Goal: Find specific page/section: Find specific page/section

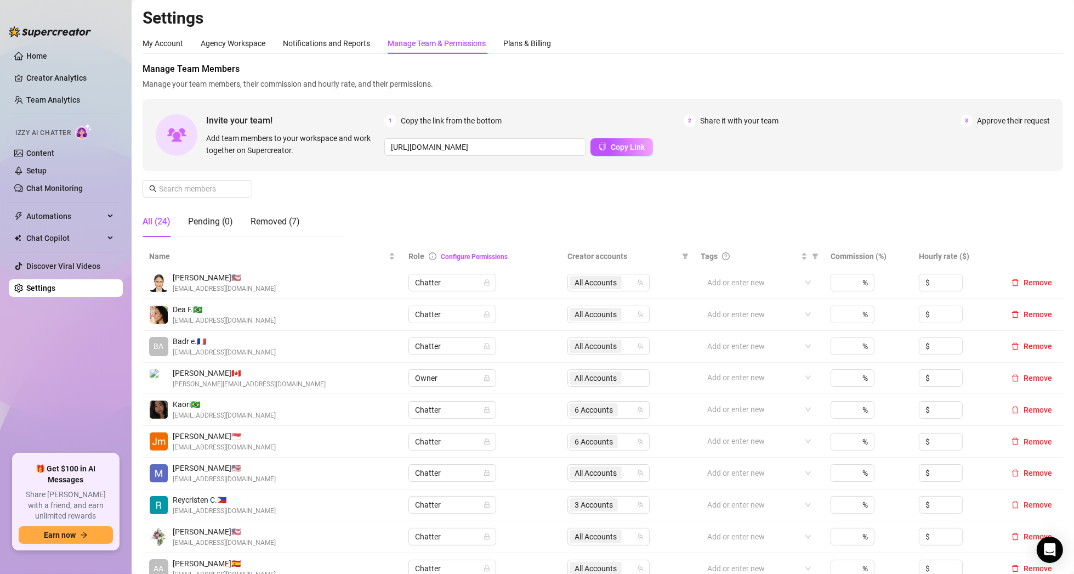
scroll to position [55, 0]
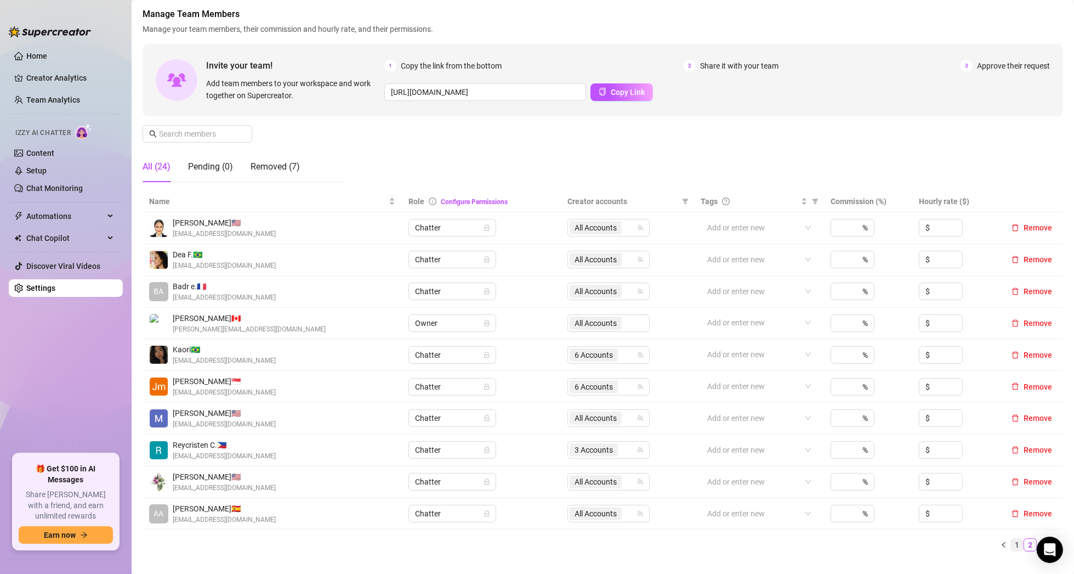
click at [1011, 546] on link "1" at bounding box center [1017, 545] width 12 height 12
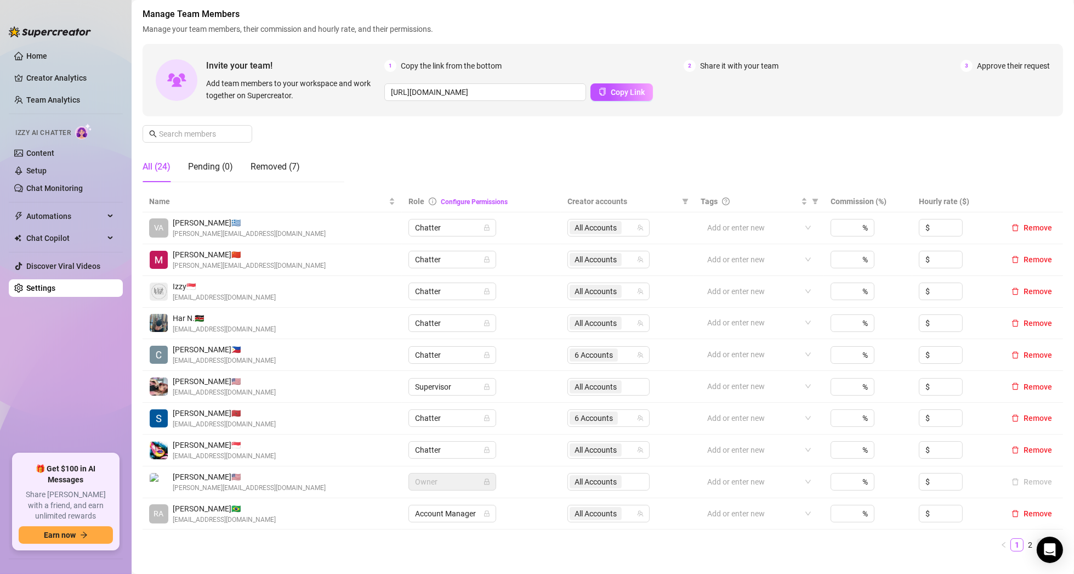
click at [1038, 543] on link "3" at bounding box center [1044, 545] width 12 height 12
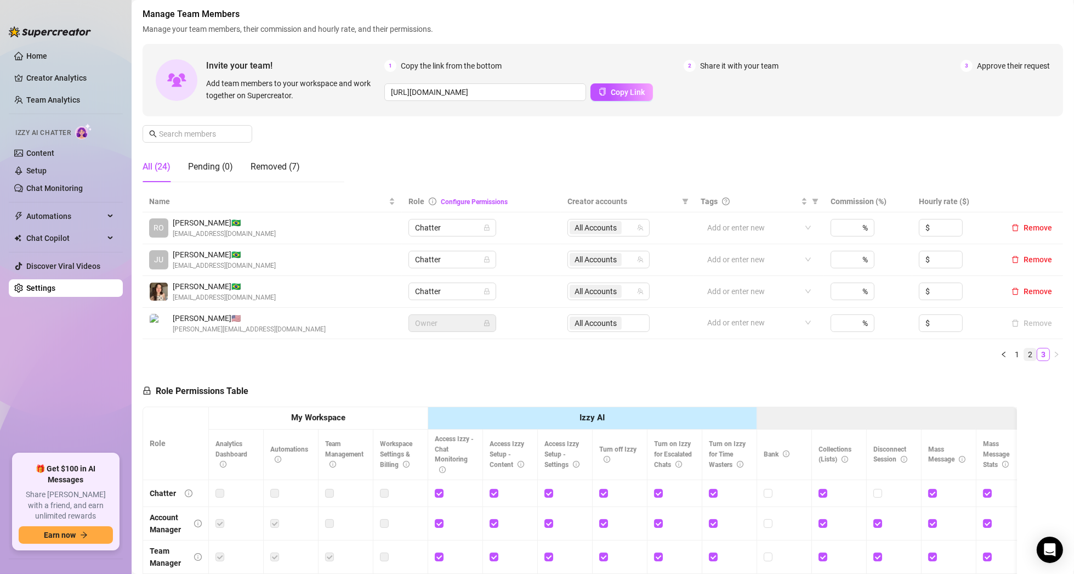
click at [1025, 354] on link "2" at bounding box center [1031, 354] width 12 height 12
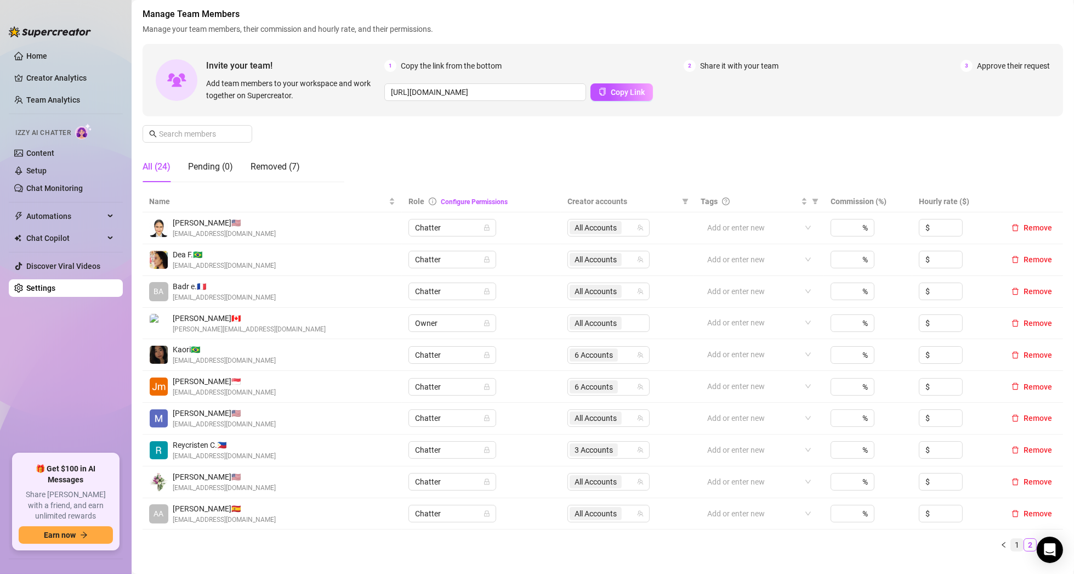
click at [1011, 546] on link "1" at bounding box center [1017, 545] width 12 height 12
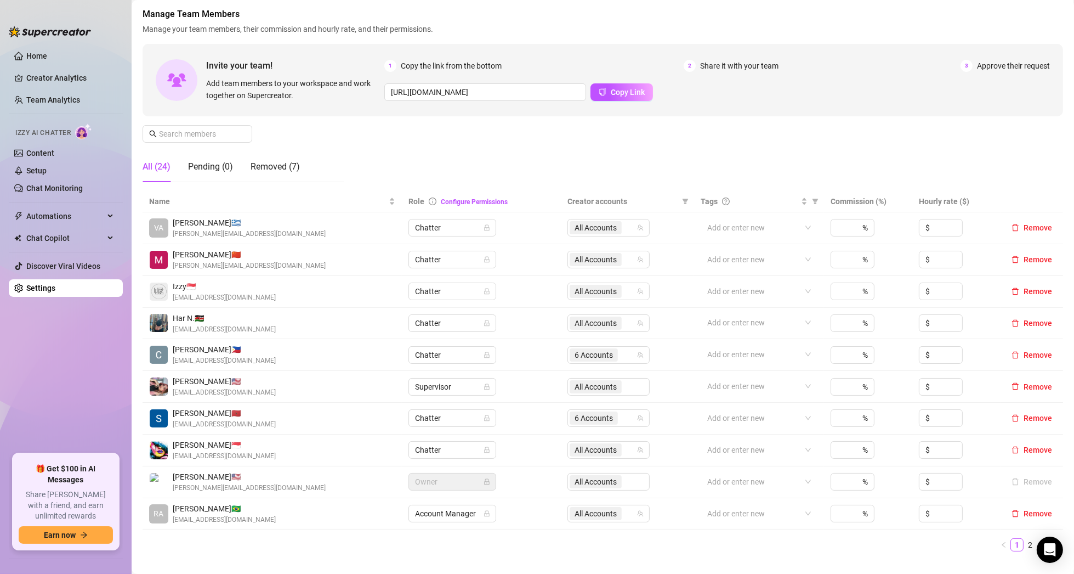
click at [160, 227] on span "VA" at bounding box center [158, 228] width 9 height 12
click at [184, 222] on span "[PERSON_NAME] 🇬🇷" at bounding box center [249, 223] width 153 height 12
click at [39, 95] on link "Team Analytics" at bounding box center [53, 99] width 54 height 9
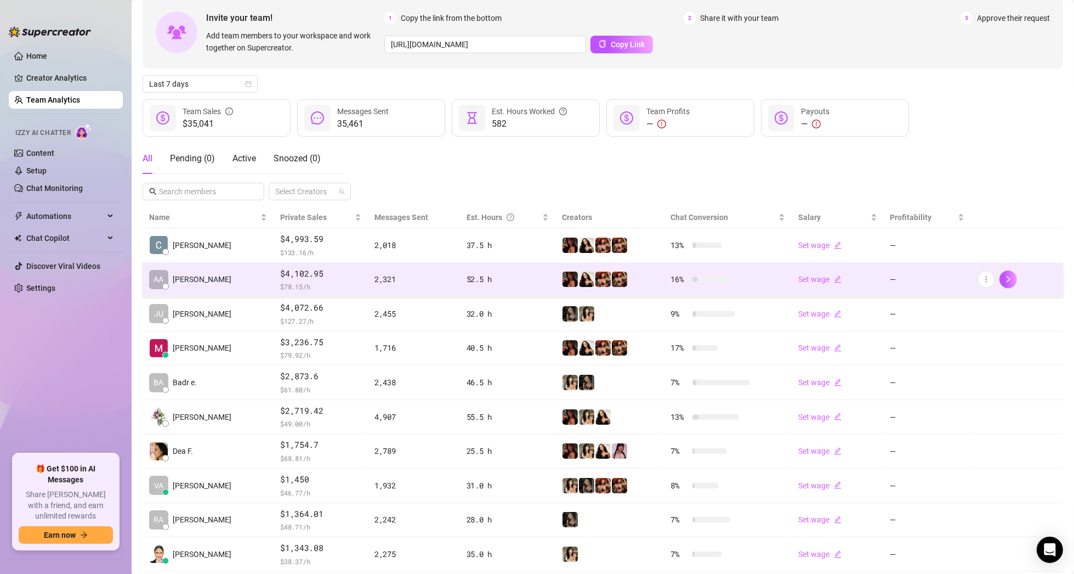
scroll to position [114, 0]
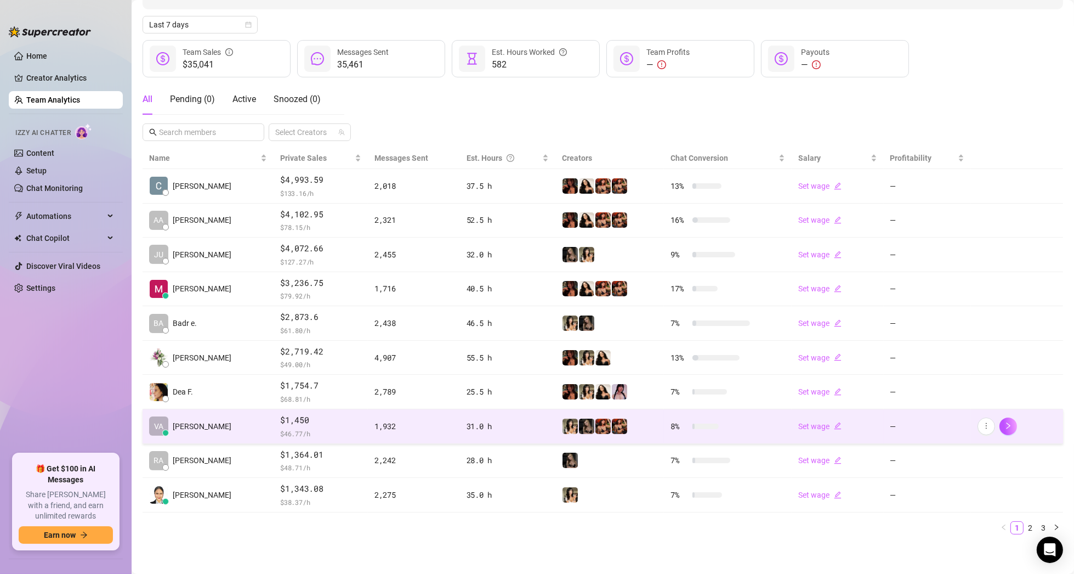
click at [182, 423] on span "[PERSON_NAME]" at bounding box center [202, 426] width 59 height 12
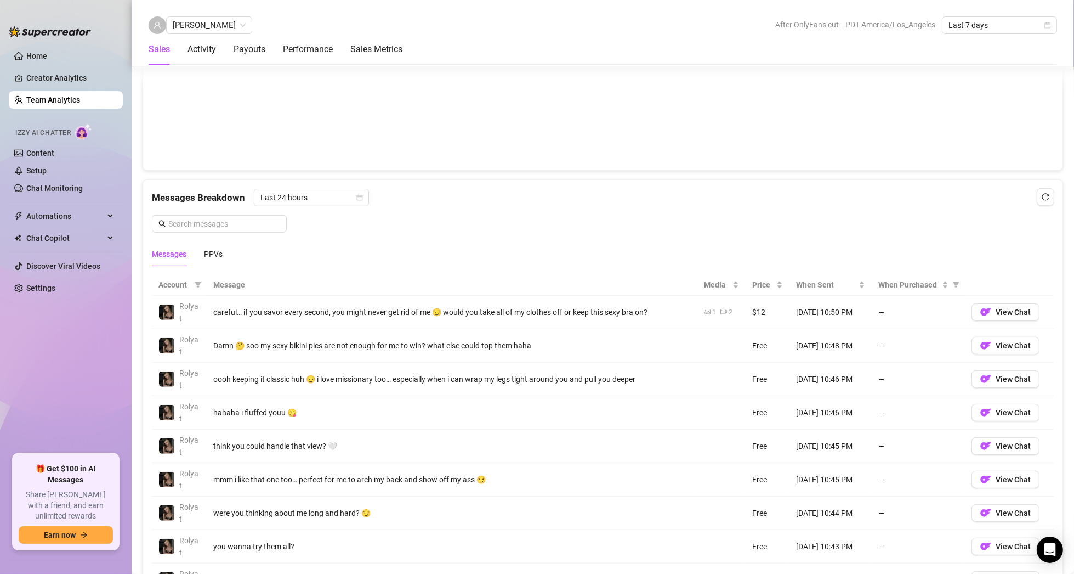
scroll to position [615, 0]
